Goal: Task Accomplishment & Management: Complete application form

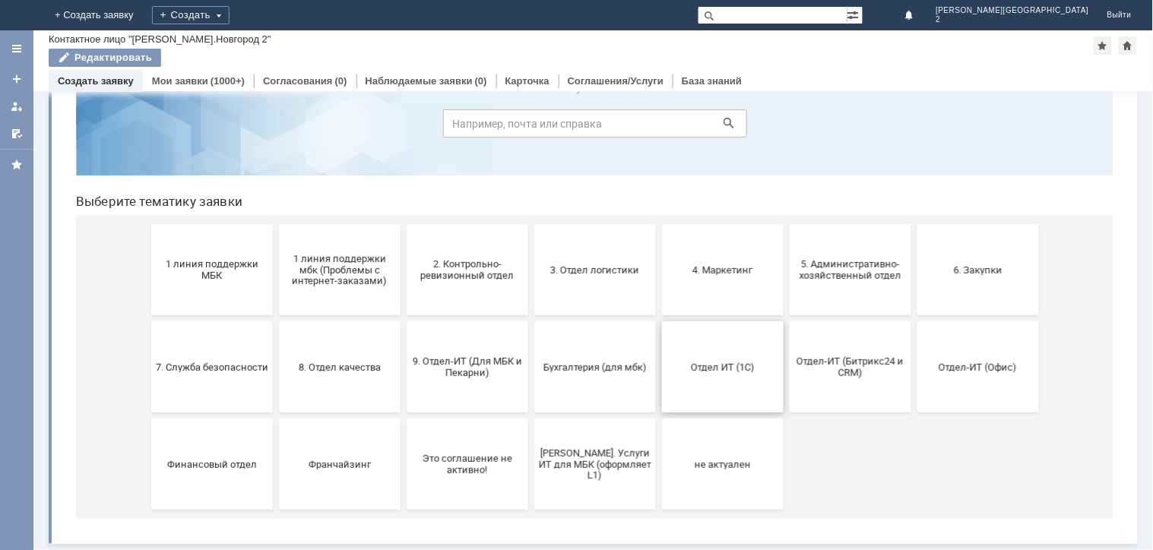
scroll to position [67, 0]
click at [210, 362] on span "7. Служба безопасности" at bounding box center [211, 366] width 113 height 11
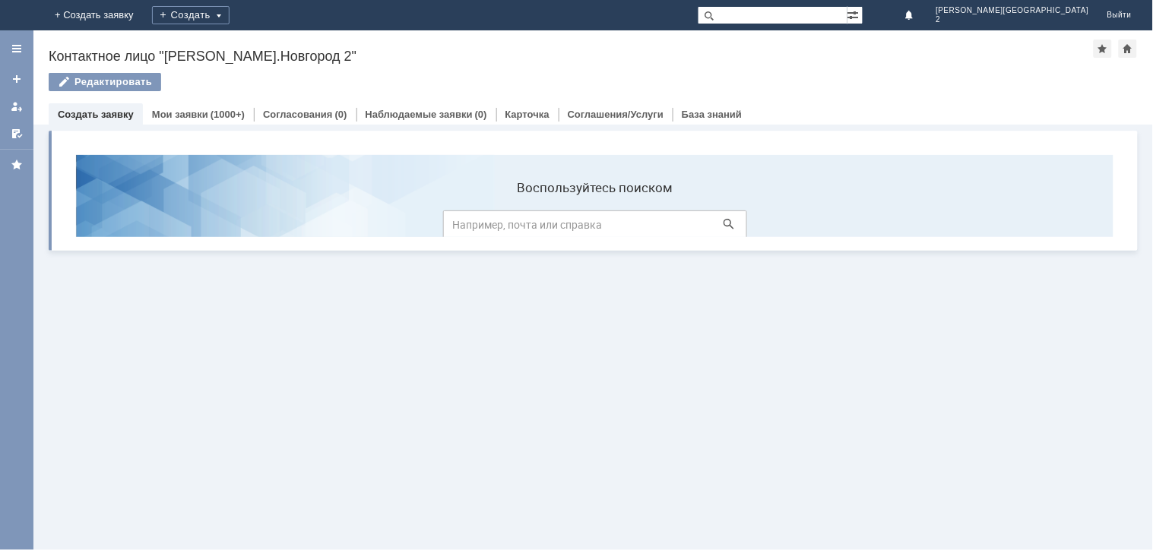
scroll to position [0, 0]
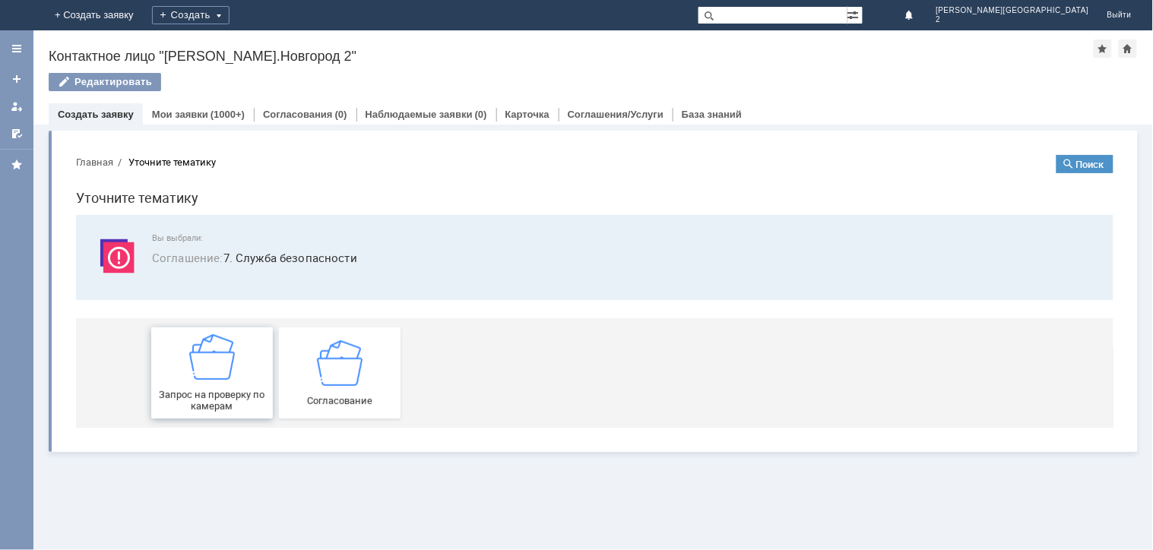
click at [217, 366] on img at bounding box center [212, 357] width 46 height 46
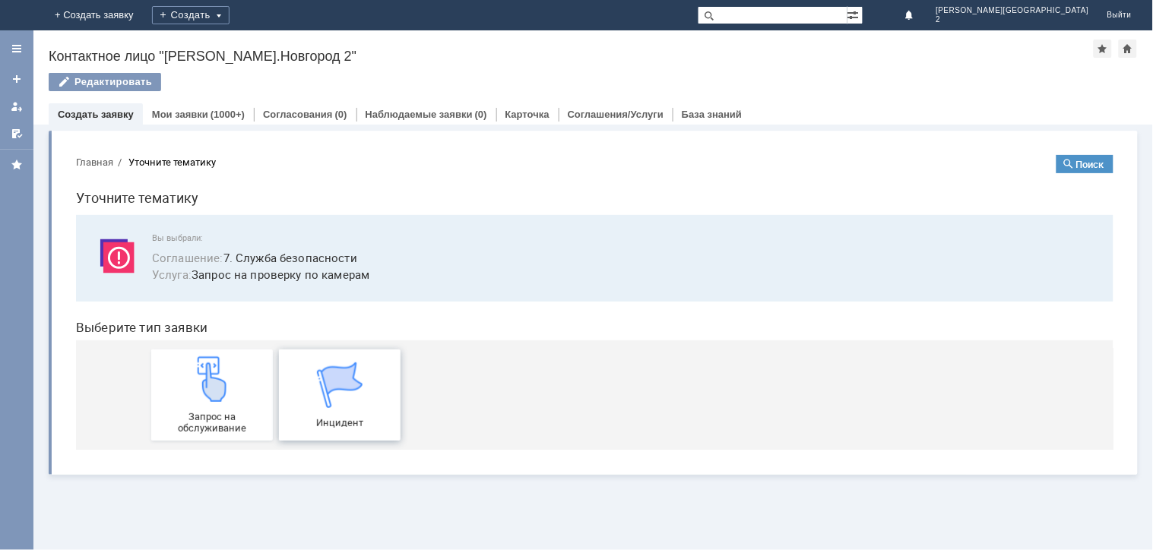
click at [319, 388] on img at bounding box center [339, 385] width 46 height 46
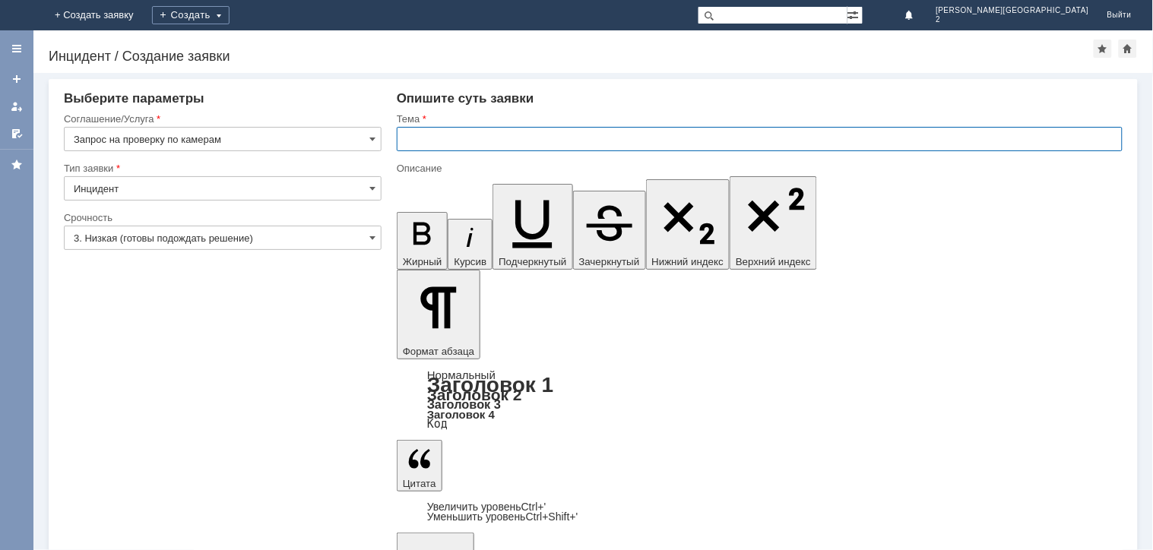
click at [439, 134] on input "text" at bounding box center [760, 139] width 726 height 24
click at [442, 140] on input "text" at bounding box center [760, 139] width 726 height 24
type input "проверка покупки"
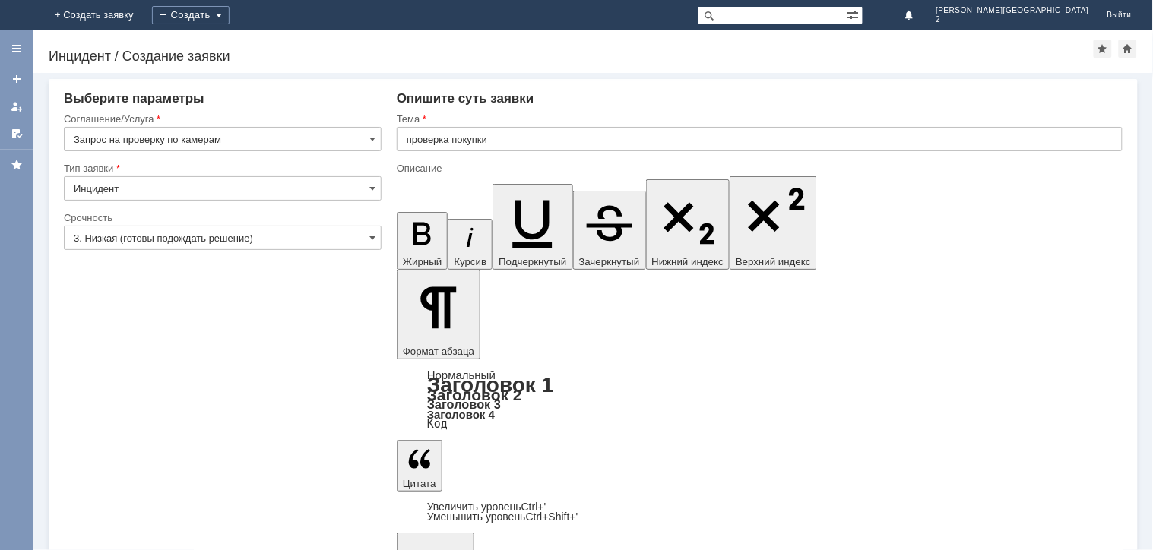
drag, startPoint x: 799, startPoint y: 4490, endPoint x: 548, endPoint y: 4485, distance: 251.0
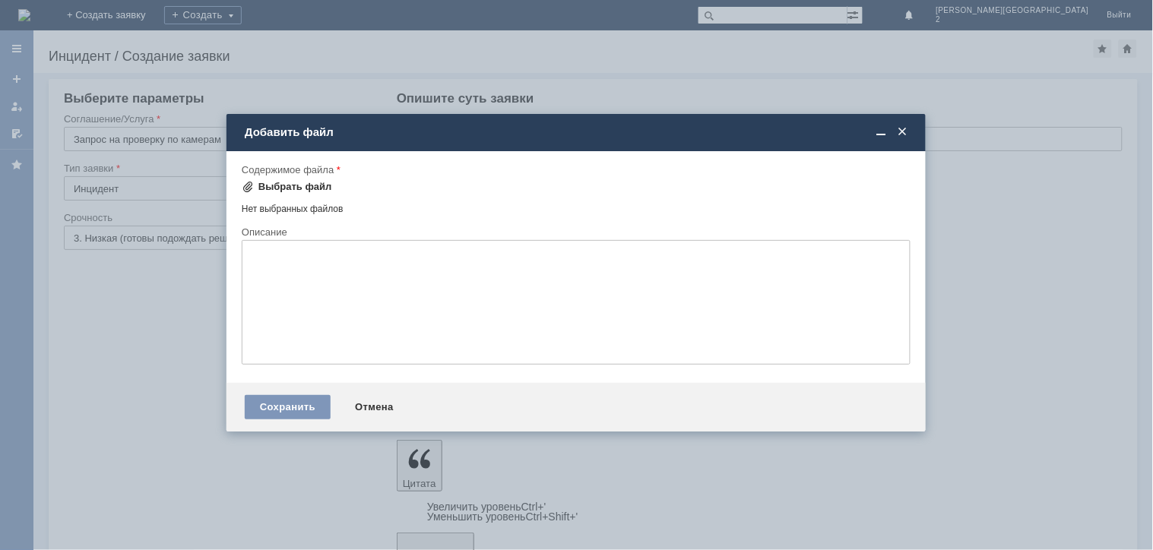
click at [268, 186] on div "Выбрать файл" at bounding box center [296, 187] width 74 height 12
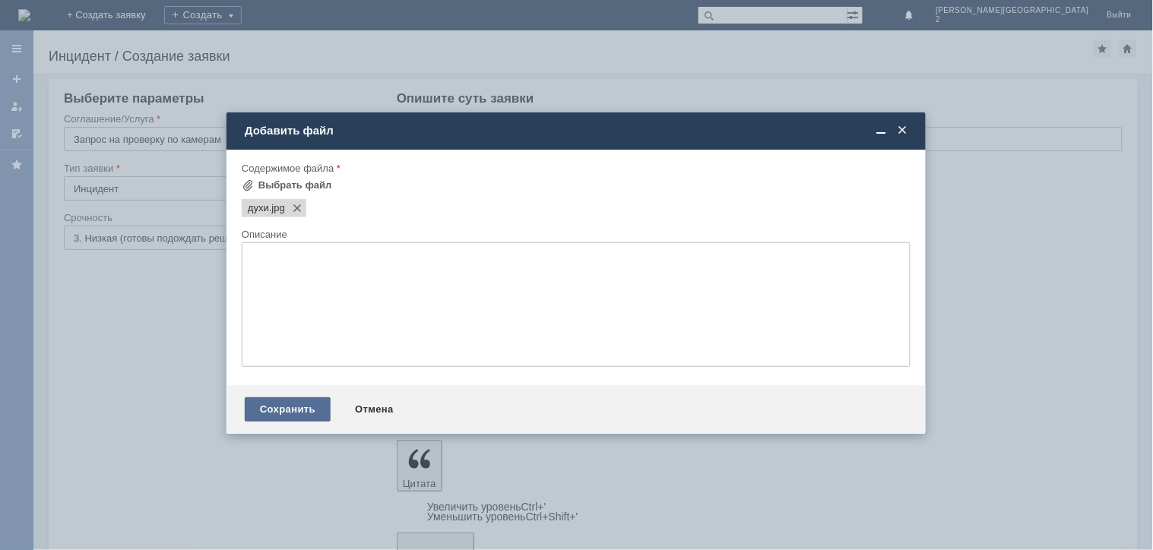
click at [295, 408] on div "Сохранить" at bounding box center [288, 410] width 86 height 24
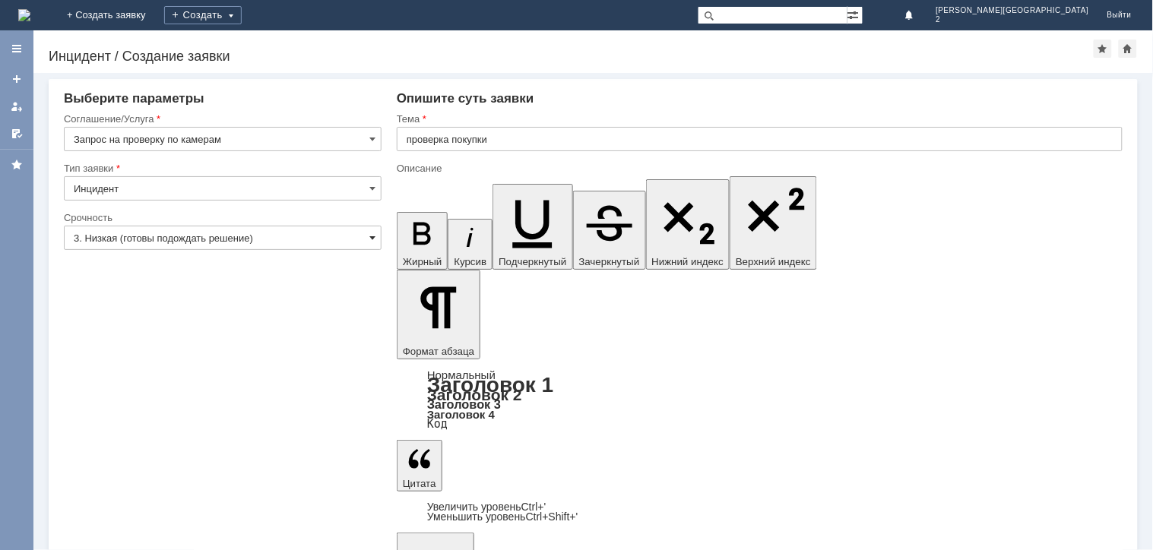
click at [373, 233] on span at bounding box center [373, 238] width 6 height 12
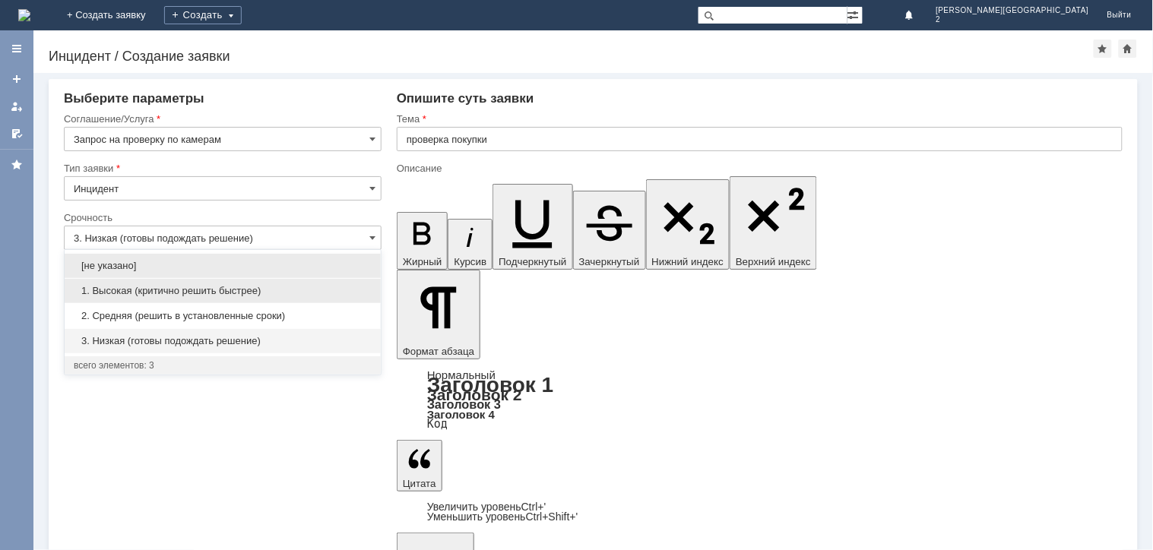
click at [201, 290] on span "1. Высокая (критично решить быстрее)" at bounding box center [223, 291] width 298 height 12
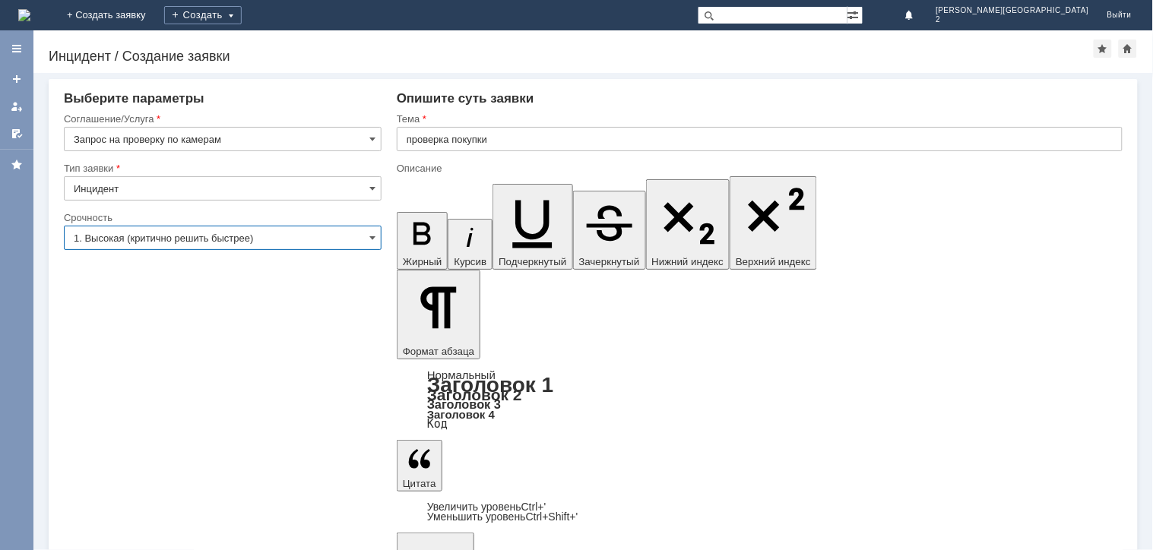
type input "1. Высокая (критично решить быстрее)"
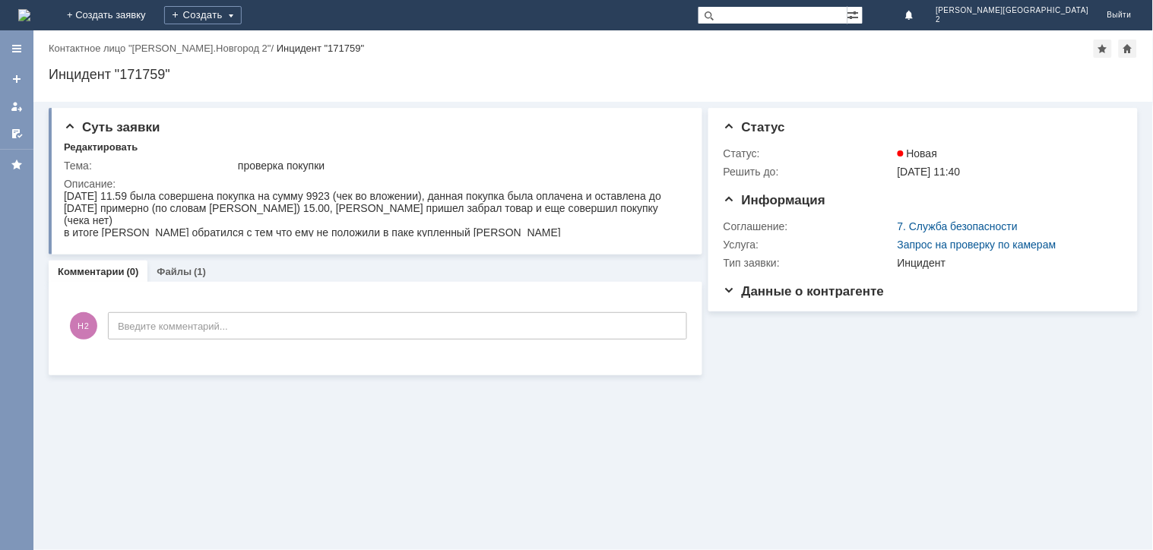
click at [30, 9] on img at bounding box center [24, 15] width 12 height 12
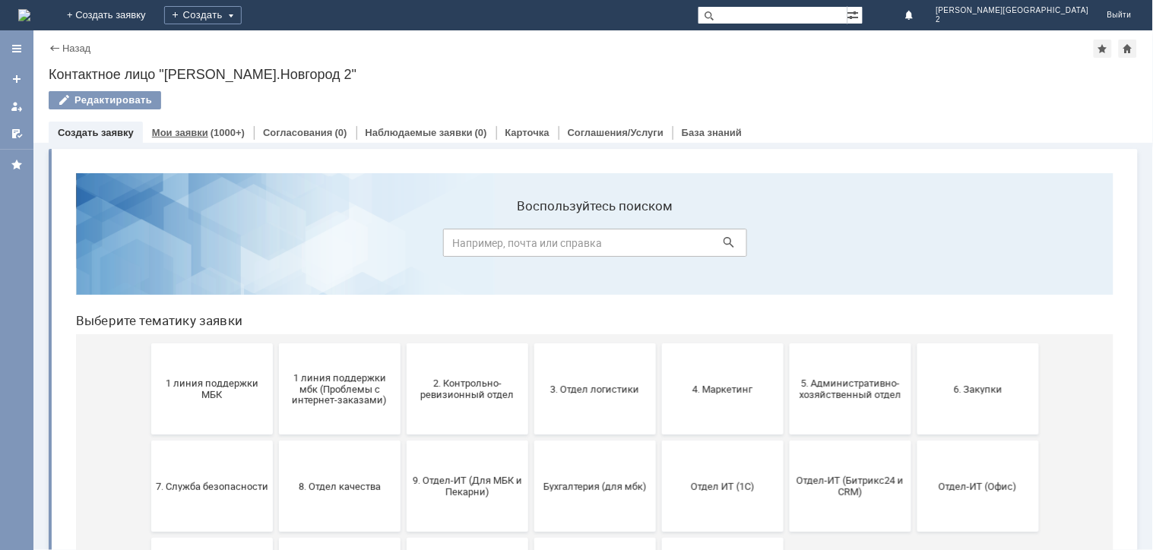
click at [176, 135] on link "Мои заявки" at bounding box center [180, 132] width 56 height 11
